Goal: Check status: Check status

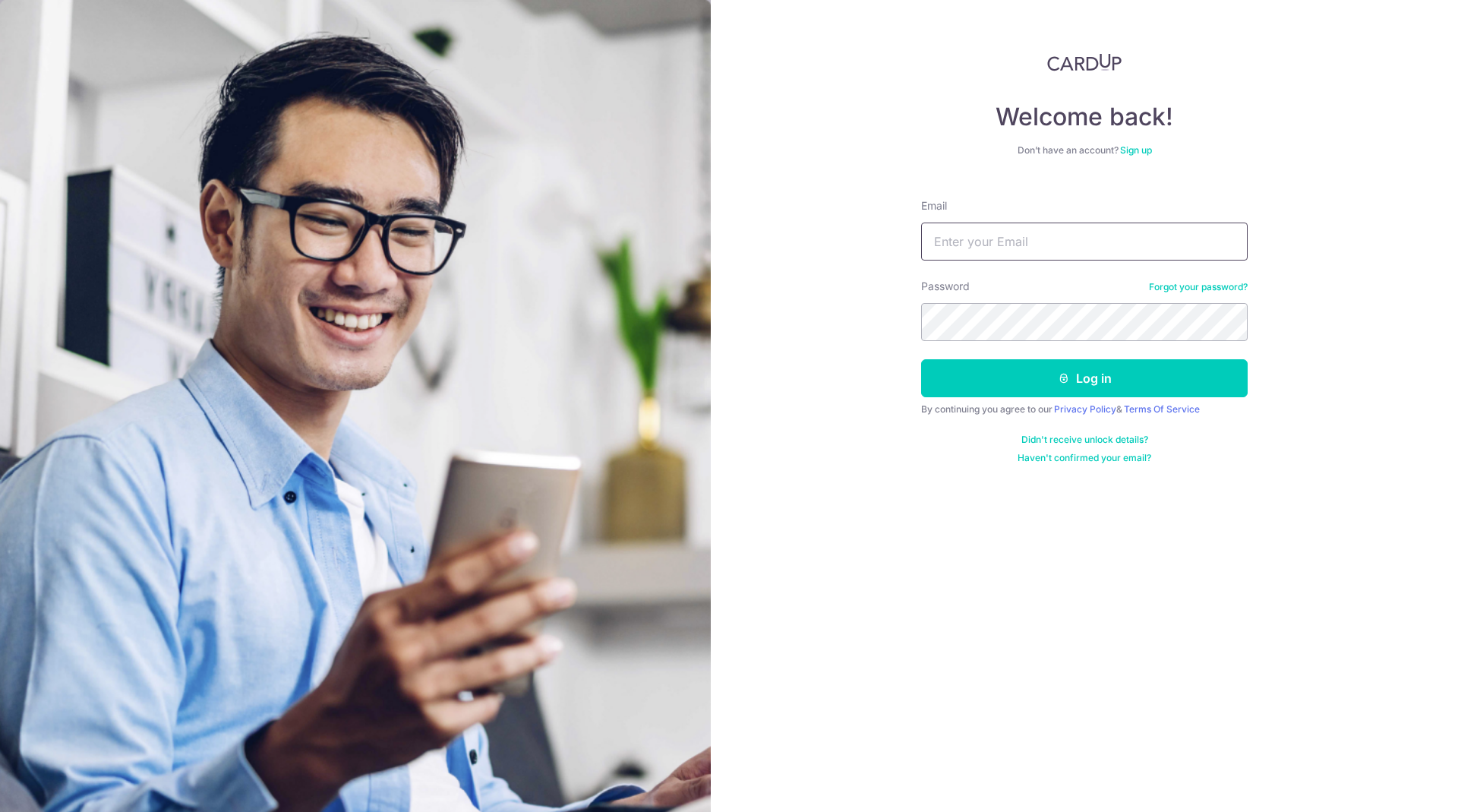
click at [977, 243] on input "Email" at bounding box center [1084, 241] width 327 height 38
type input "[PERSON_NAME][EMAIL_ADDRESS][DOMAIN_NAME]"
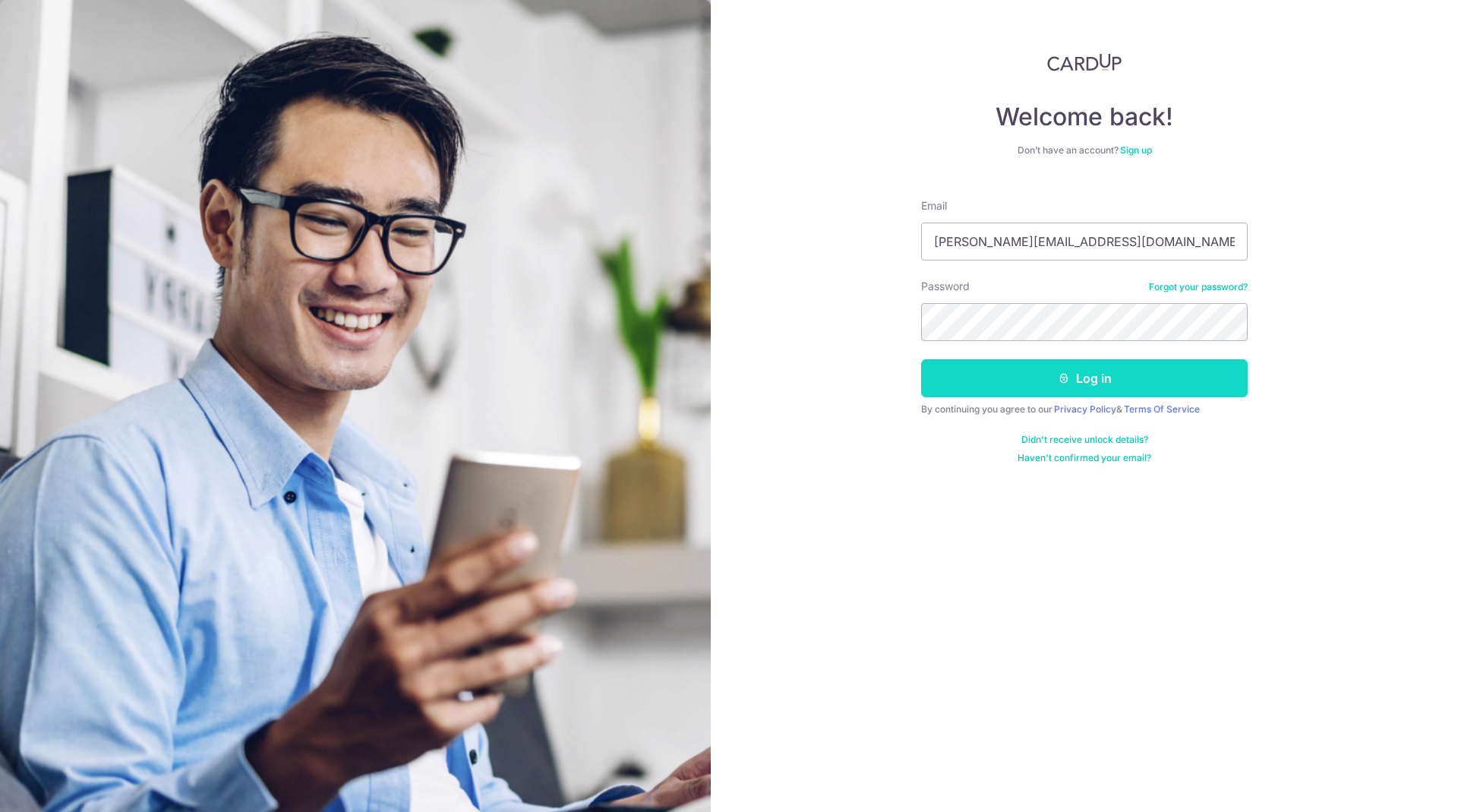
click at [1095, 388] on button "Log in" at bounding box center [1084, 378] width 327 height 38
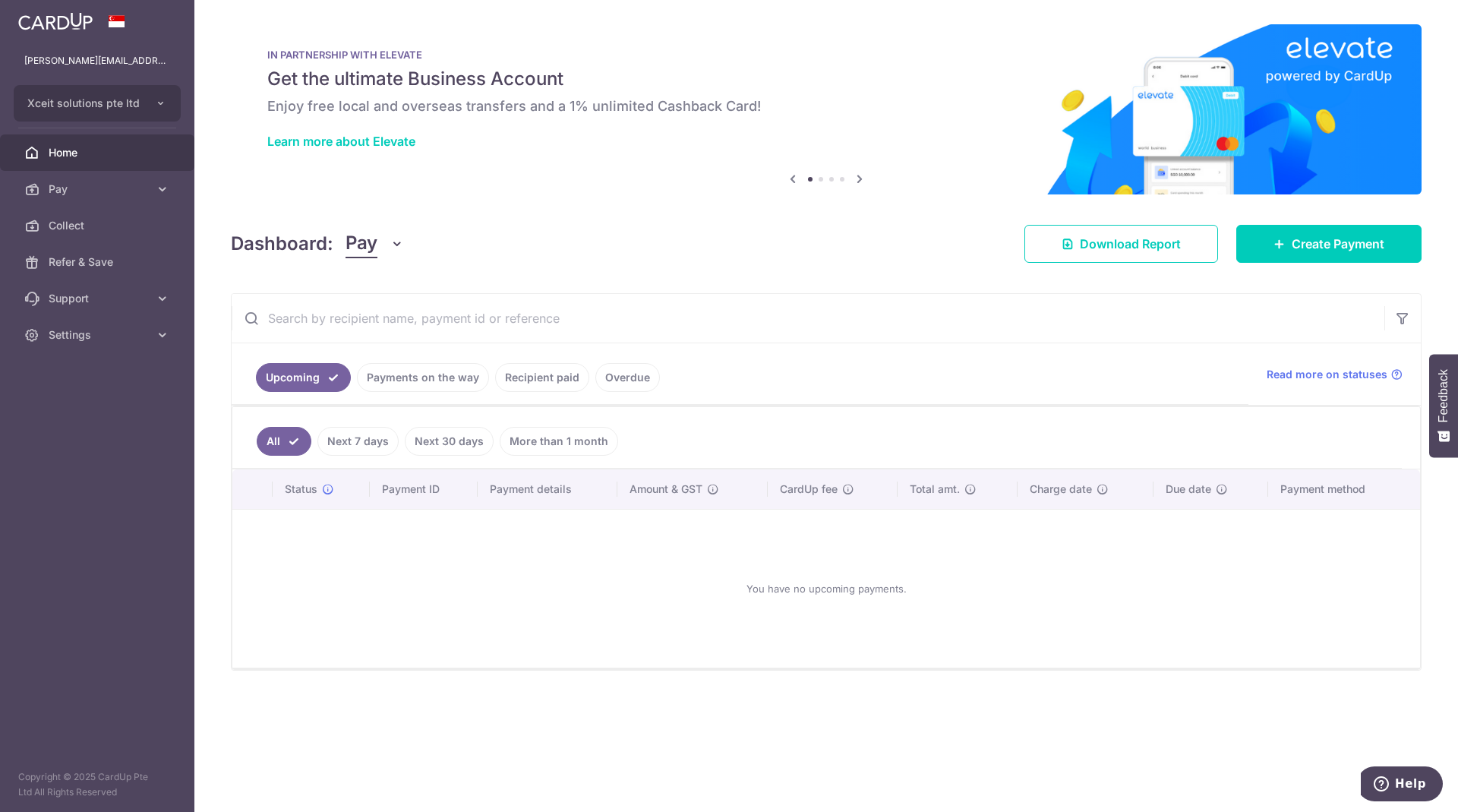
click at [404, 377] on link "Payments on the way" at bounding box center [422, 377] width 132 height 29
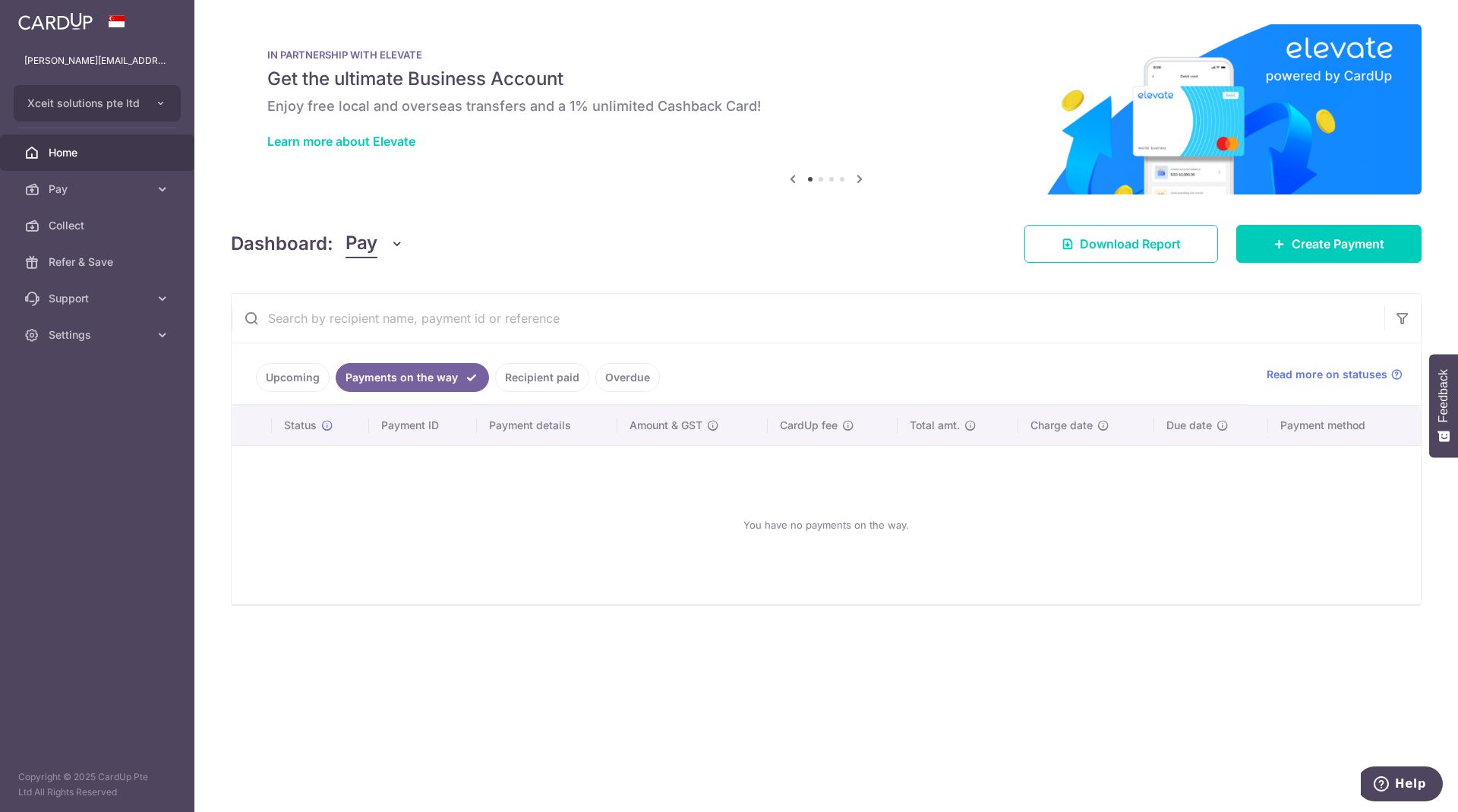
click at [539, 380] on link "Recipient paid" at bounding box center [542, 377] width 94 height 29
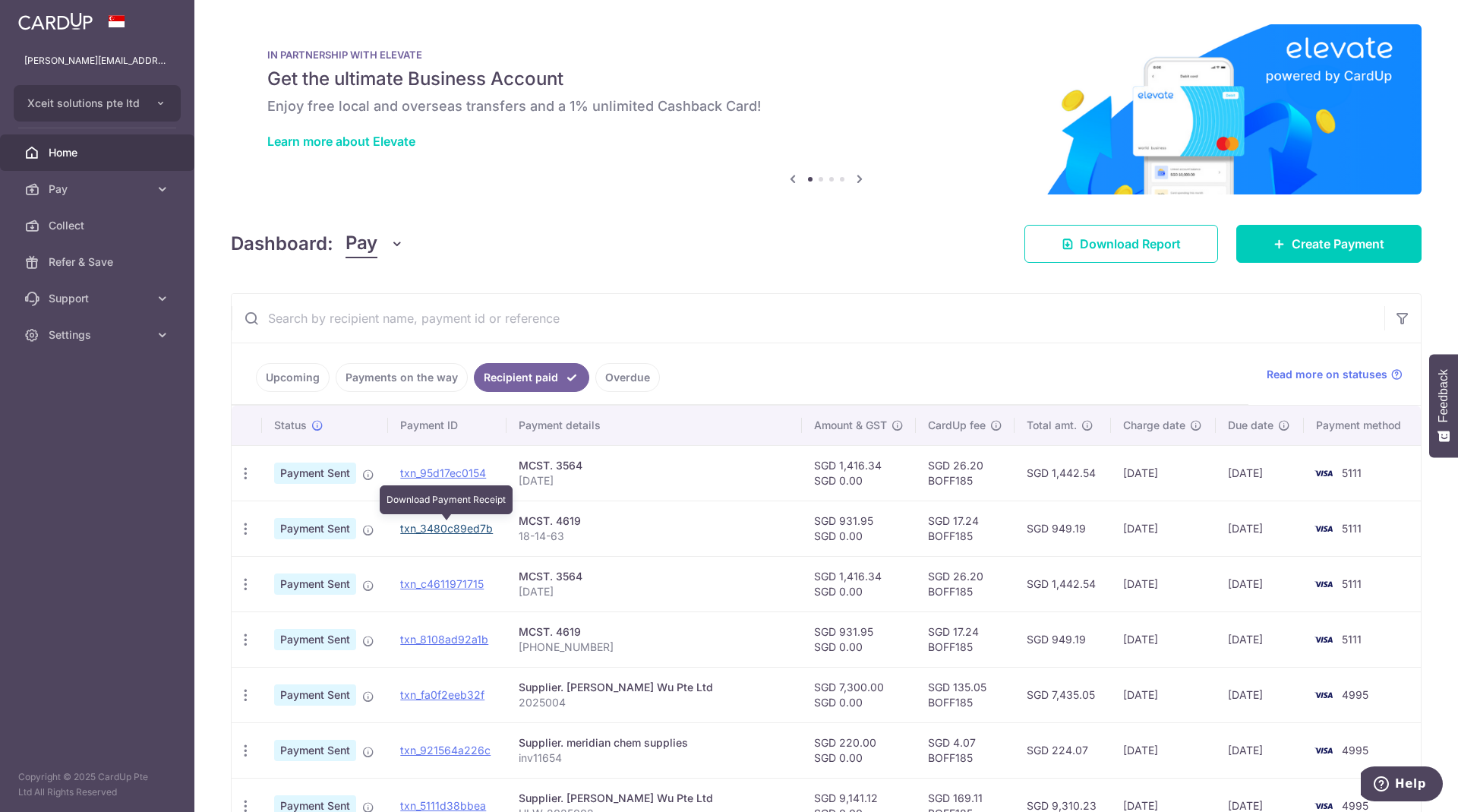
drag, startPoint x: 456, startPoint y: 531, endPoint x: 808, endPoint y: 60, distance: 588.0
click at [455, 531] on link "txn_3480c89ed7b" at bounding box center [446, 528] width 93 height 13
